Goal: Transaction & Acquisition: Purchase product/service

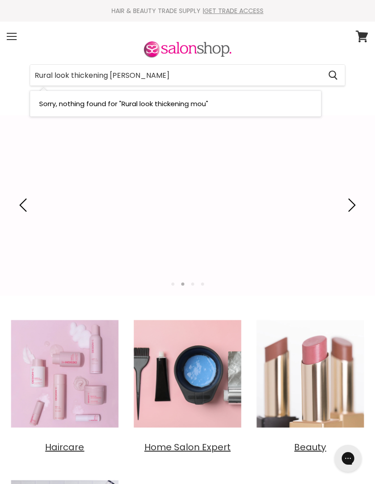
type input "Rural look thickening mousse"
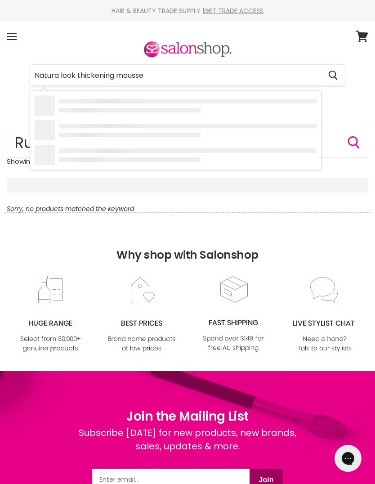
type input "Natural look thickening mousse"
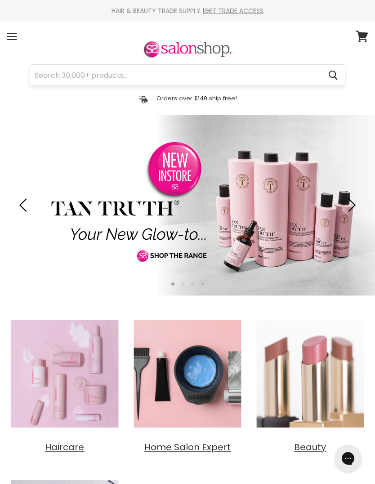
click at [42, 68] on input "Search" at bounding box center [175, 75] width 291 height 21
type input "StyleArt Thickening Matte Foam"
